Goal: Transaction & Acquisition: Book appointment/travel/reservation

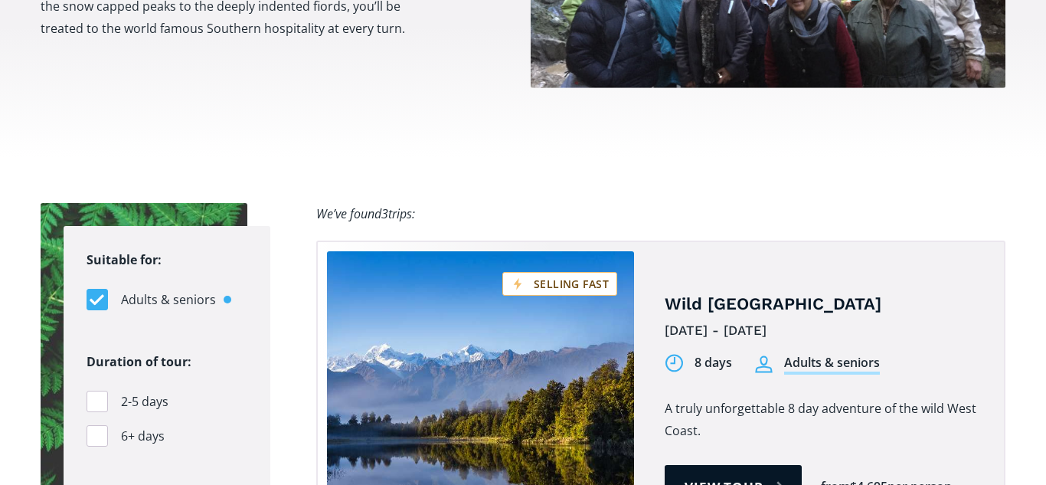
scroll to position [916, 0]
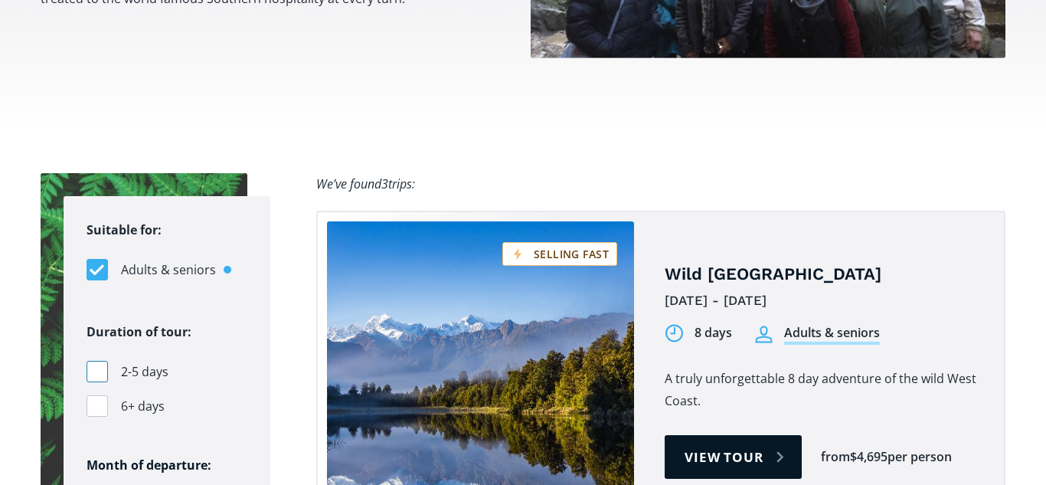
click at [101, 361] on div "Filters" at bounding box center [97, 371] width 21 height 21
click at [96, 367] on input "2-5 days" at bounding box center [92, 372] width 10 height 10
checkbox input "true"
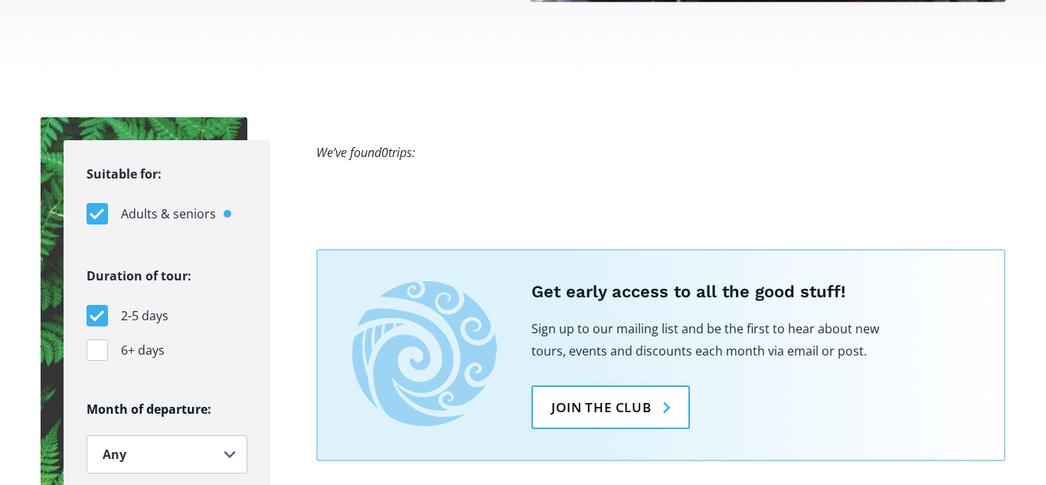
scroll to position [984, 0]
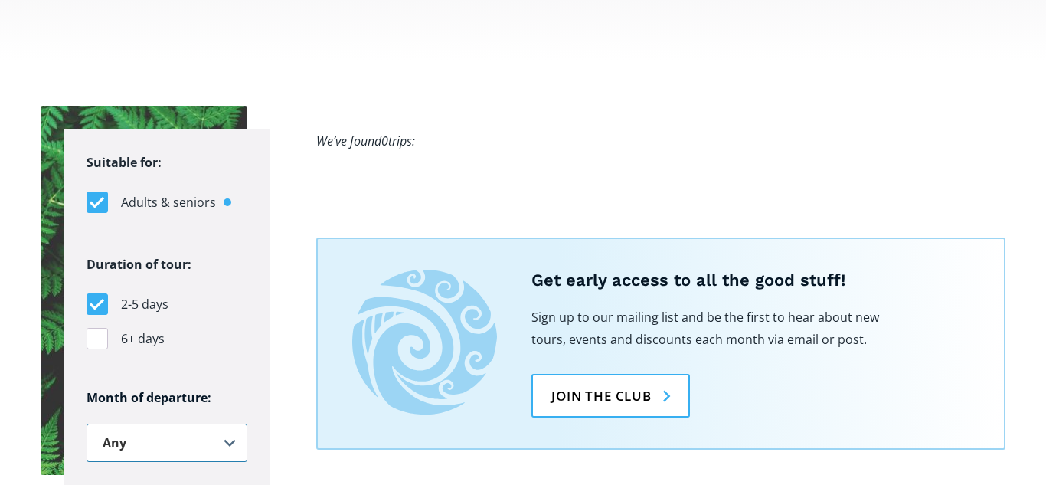
click at [230, 423] on select "Any January February March April May June July August September October Novembe…" at bounding box center [167, 442] width 161 height 38
click at [87, 423] on select "Any January February March April May June July August September October Novembe…" at bounding box center [167, 442] width 161 height 38
click at [229, 423] on select "Any January February March April May June July August September October Novembe…" at bounding box center [167, 442] width 161 height 38
select select ".november"
click at [87, 423] on select "Any January February March April May June July August September October Novembe…" at bounding box center [167, 442] width 161 height 38
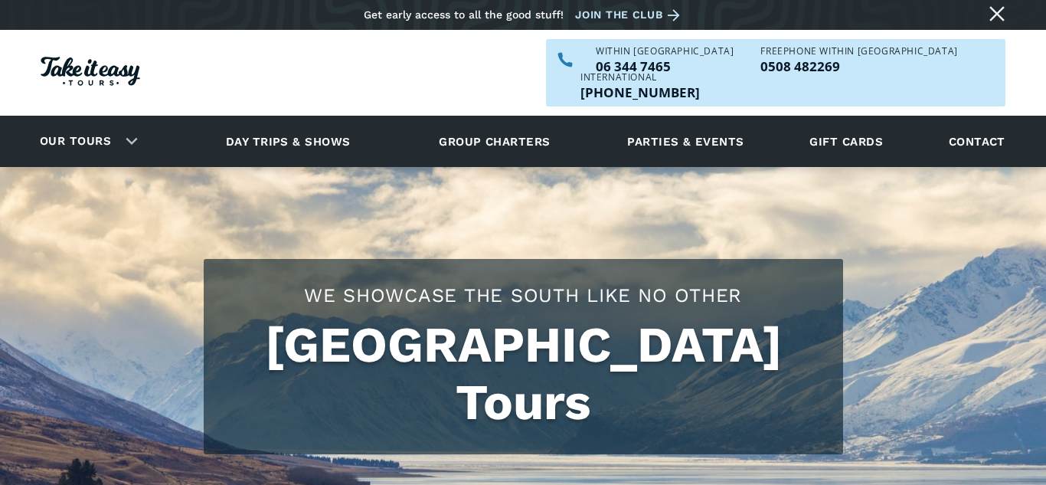
scroll to position [0, 0]
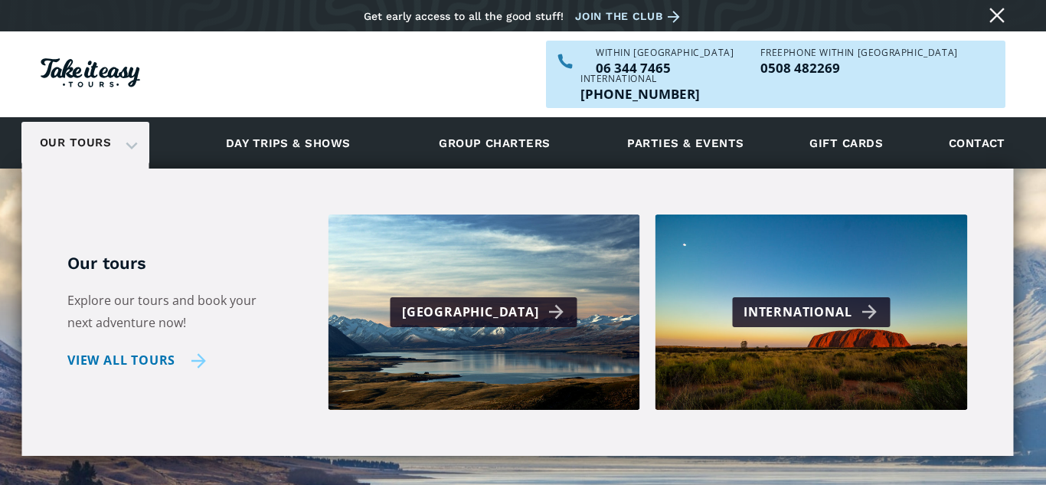
click at [152, 349] on link "View all tours" at bounding box center [136, 360] width 139 height 22
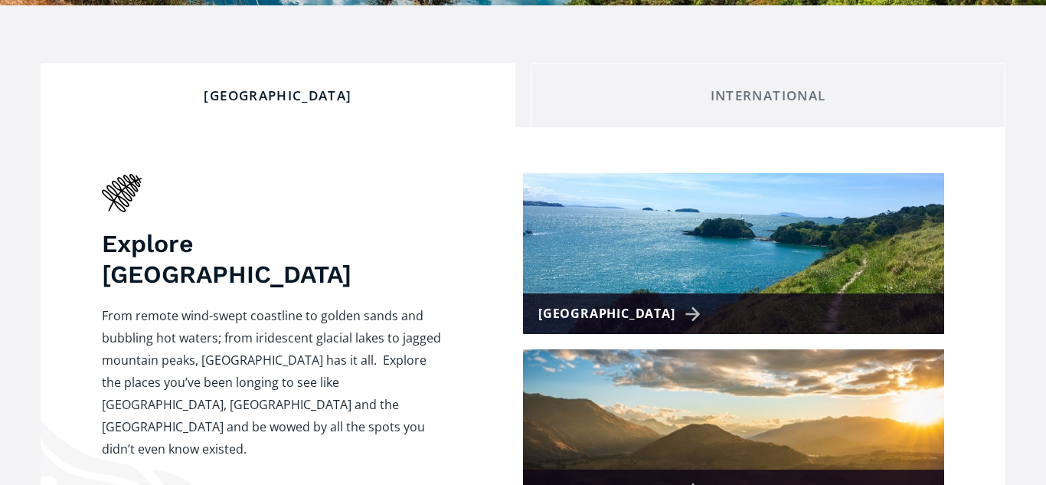
scroll to position [597, 0]
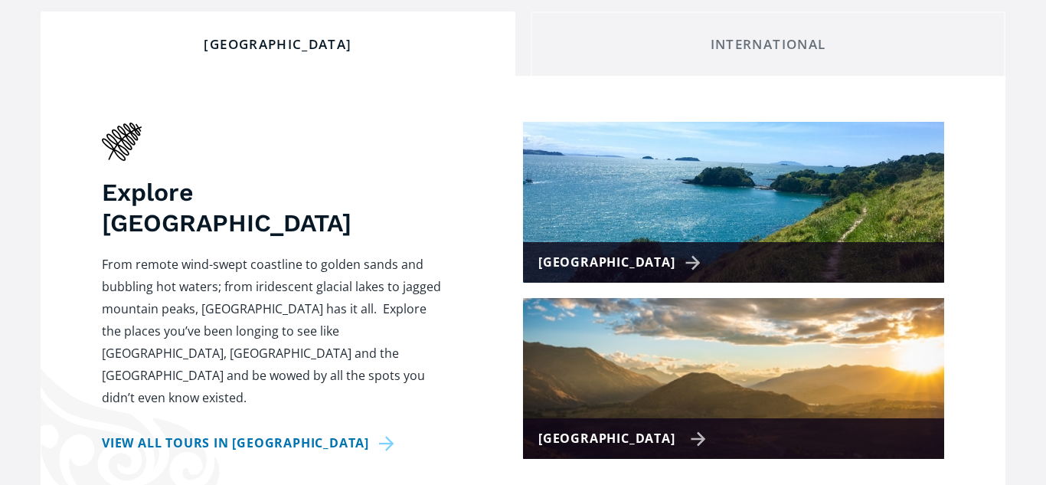
click at [626, 427] on div "[GEOGRAPHIC_DATA]" at bounding box center [622, 438] width 168 height 22
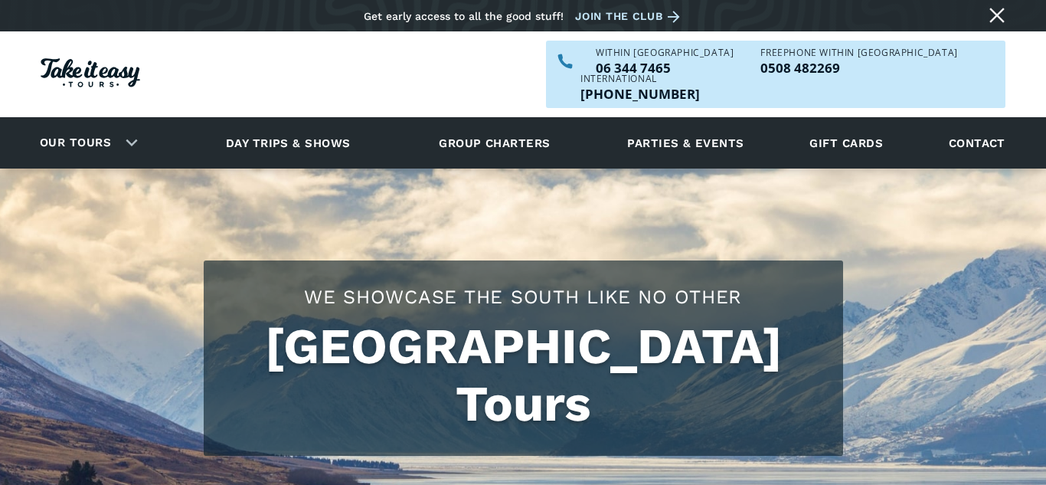
checkbox input "true"
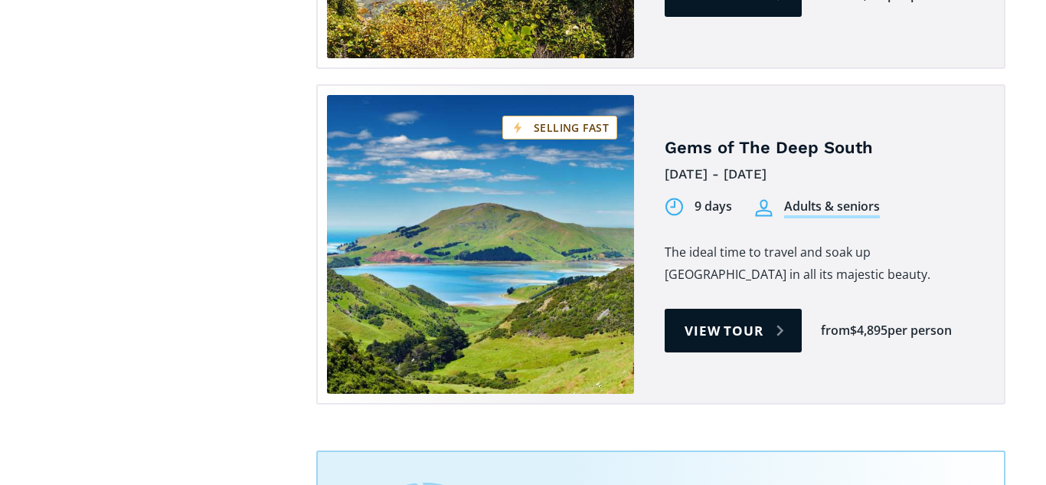
scroll to position [1696, 0]
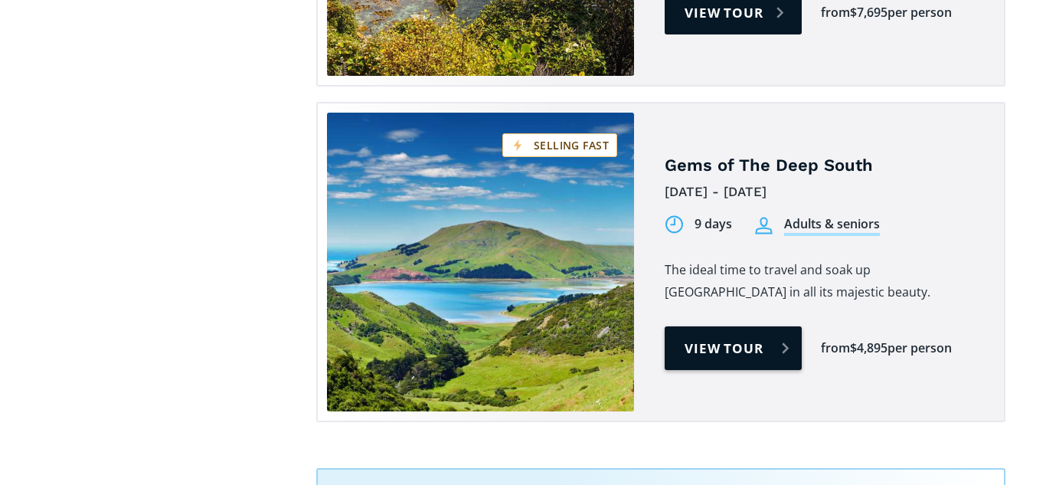
click at [749, 326] on link "View tour" at bounding box center [733, 348] width 137 height 44
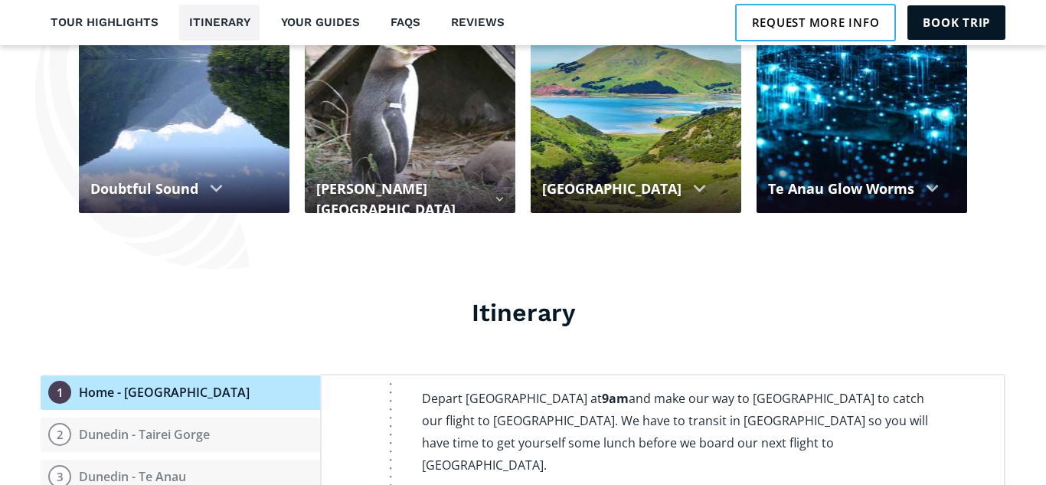
scroll to position [144, 0]
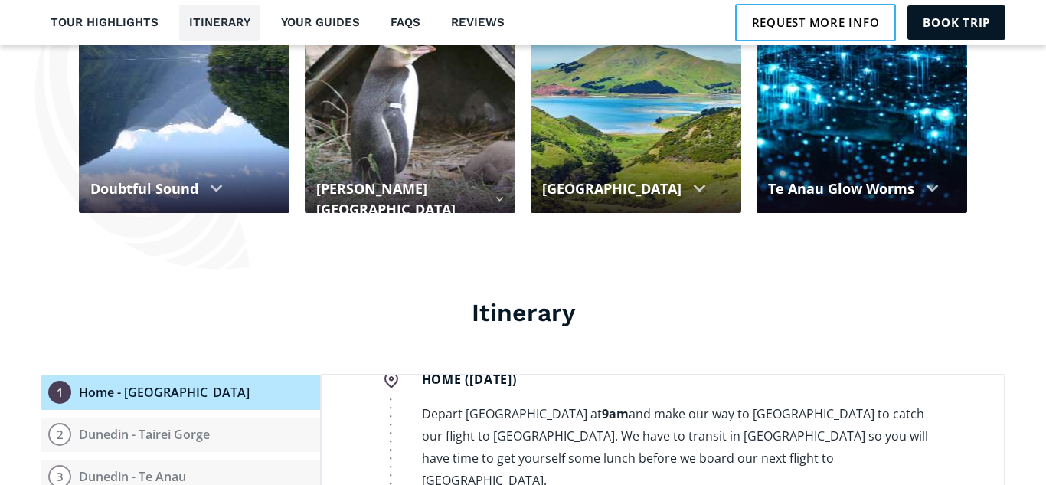
drag, startPoint x: 884, startPoint y: 223, endPoint x: 958, endPoint y: 302, distance: 108.4
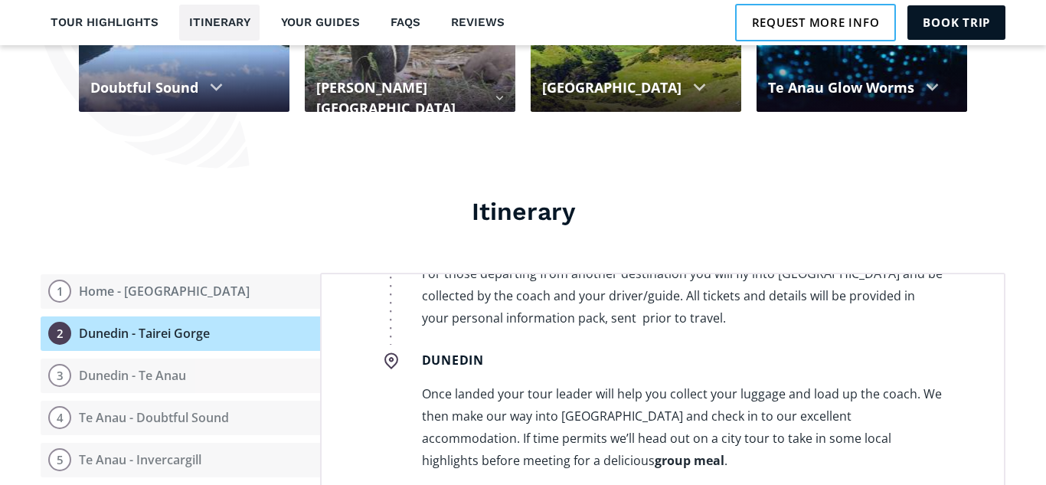
scroll to position [1628, 0]
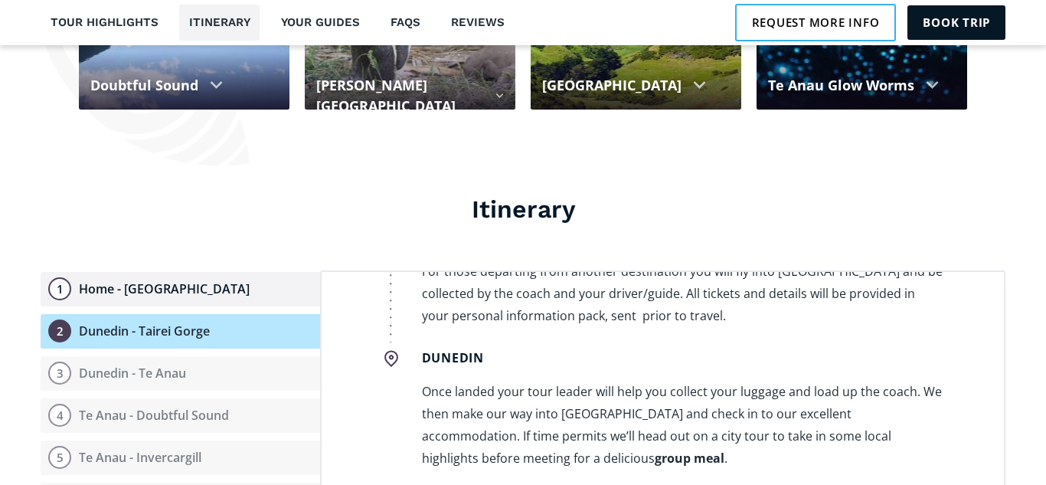
click at [104, 281] on div "Home - Dunedin" at bounding box center [164, 289] width 171 height 16
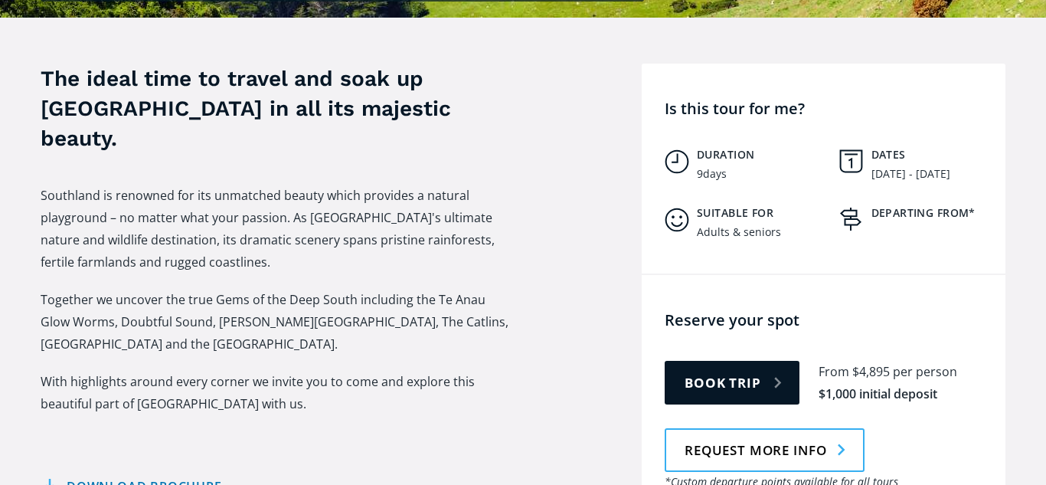
scroll to position [564, 0]
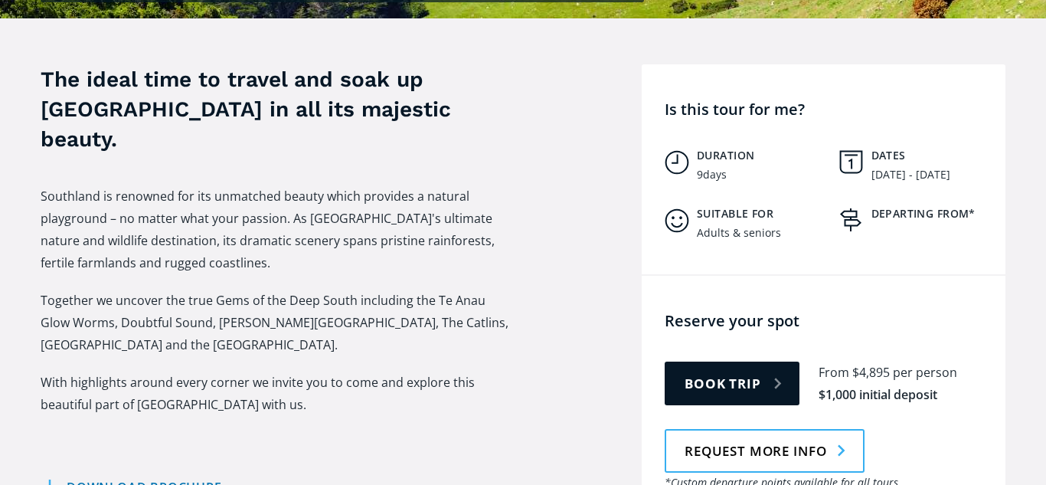
click at [850, 208] on img "Tour overview" at bounding box center [850, 219] width 23 height 23
click at [922, 207] on h5 "Departing from*" at bounding box center [934, 214] width 127 height 14
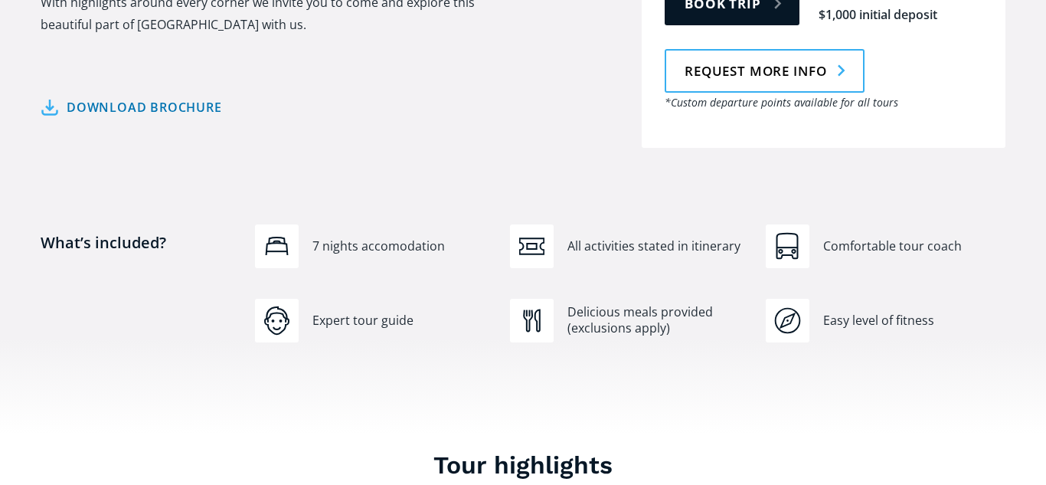
scroll to position [973, 0]
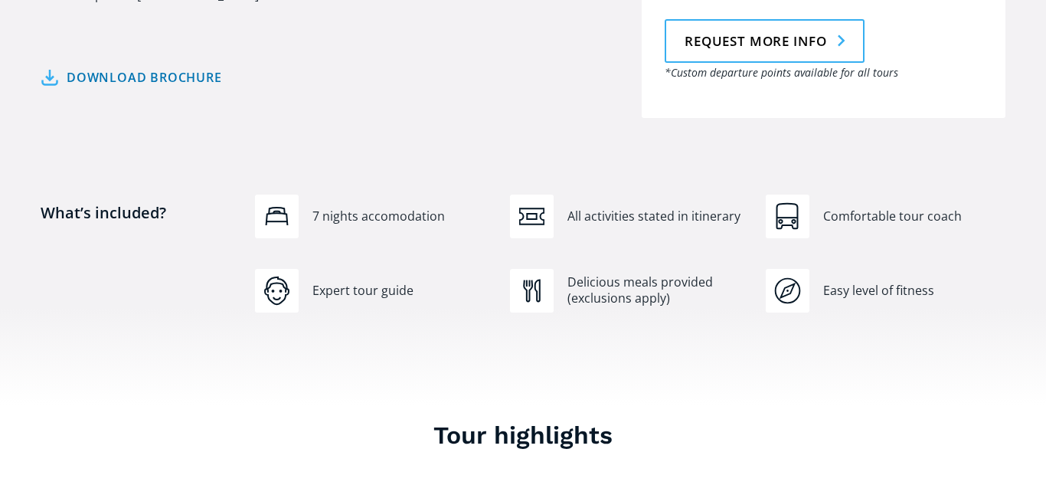
click at [273, 205] on img "Tour overview" at bounding box center [277, 216] width 24 height 22
click at [276, 282] on img "Tour overview" at bounding box center [277, 291] width 28 height 30
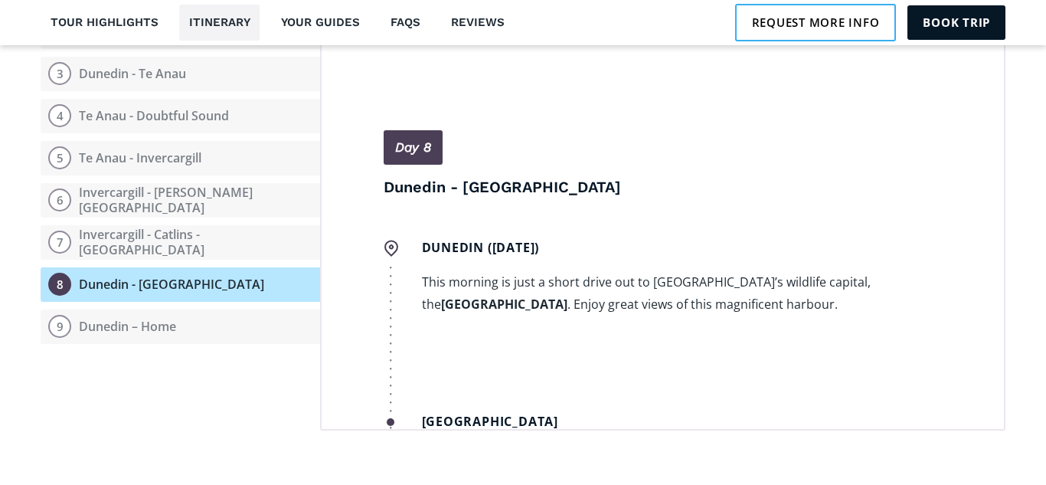
scroll to position [4497, 0]
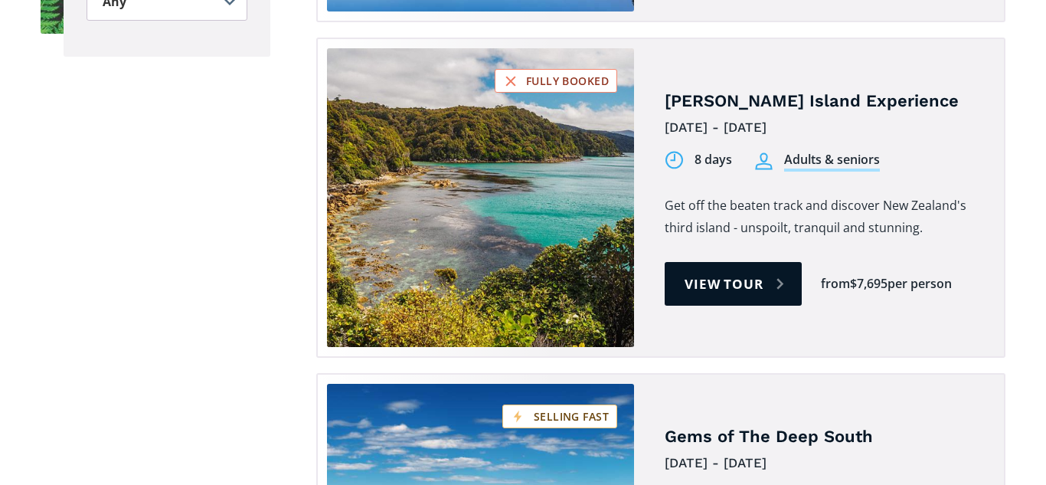
scroll to position [1300, 0]
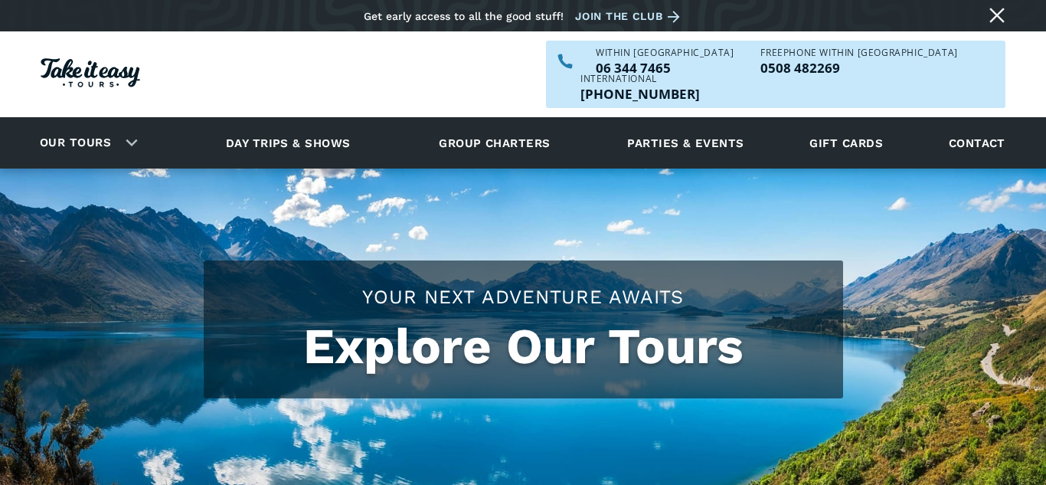
scroll to position [597, 0]
